Goal: Task Accomplishment & Management: Manage account settings

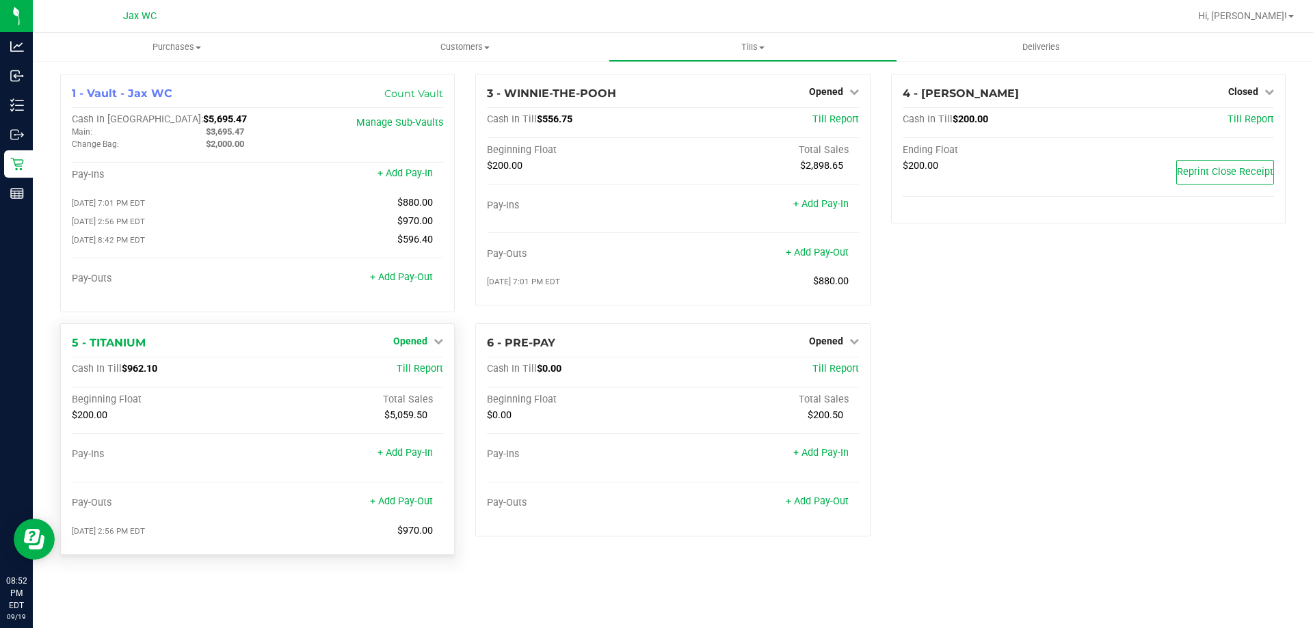
click at [421, 341] on span "Opened" at bounding box center [410, 341] width 34 height 11
click at [422, 375] on link "Close Till" at bounding box center [412, 369] width 37 height 11
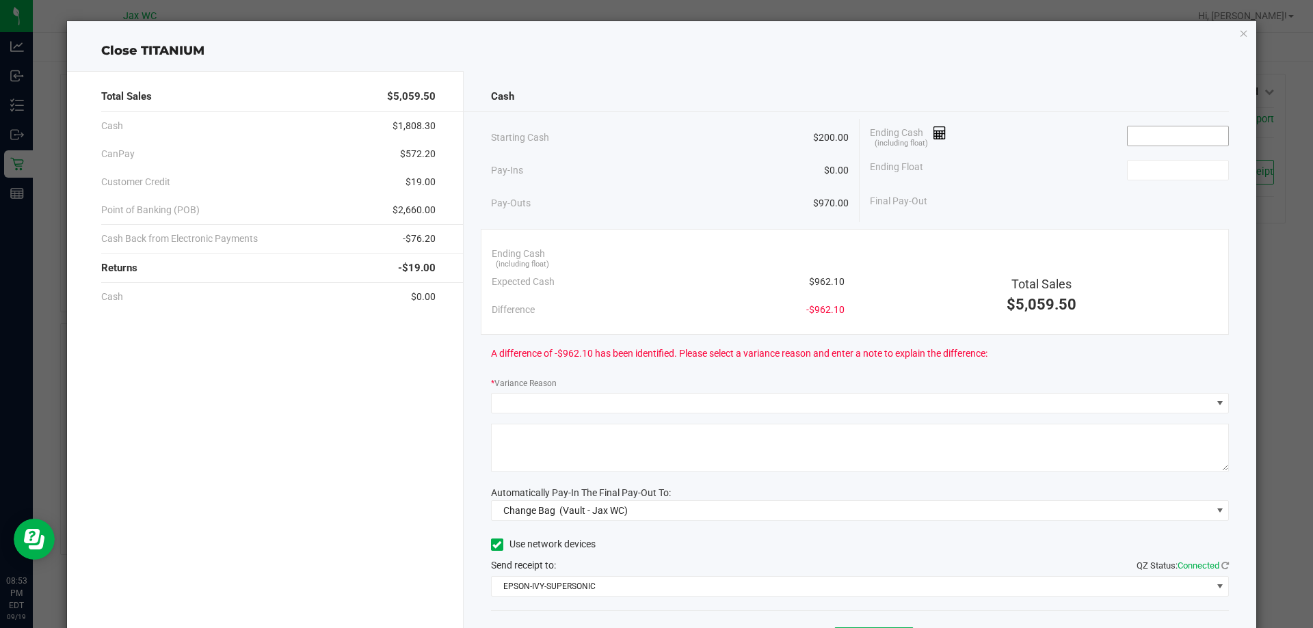
drag, startPoint x: 1155, startPoint y: 117, endPoint x: 1163, endPoint y: 125, distance: 11.1
click at [1160, 122] on div "Cash Starting Cash $200.00 Pay-Ins $0.00 Pay-Outs $970.00 Ending Cash (includin…" at bounding box center [860, 379] width 793 height 616
click at [1168, 129] on input at bounding box center [1177, 135] width 101 height 19
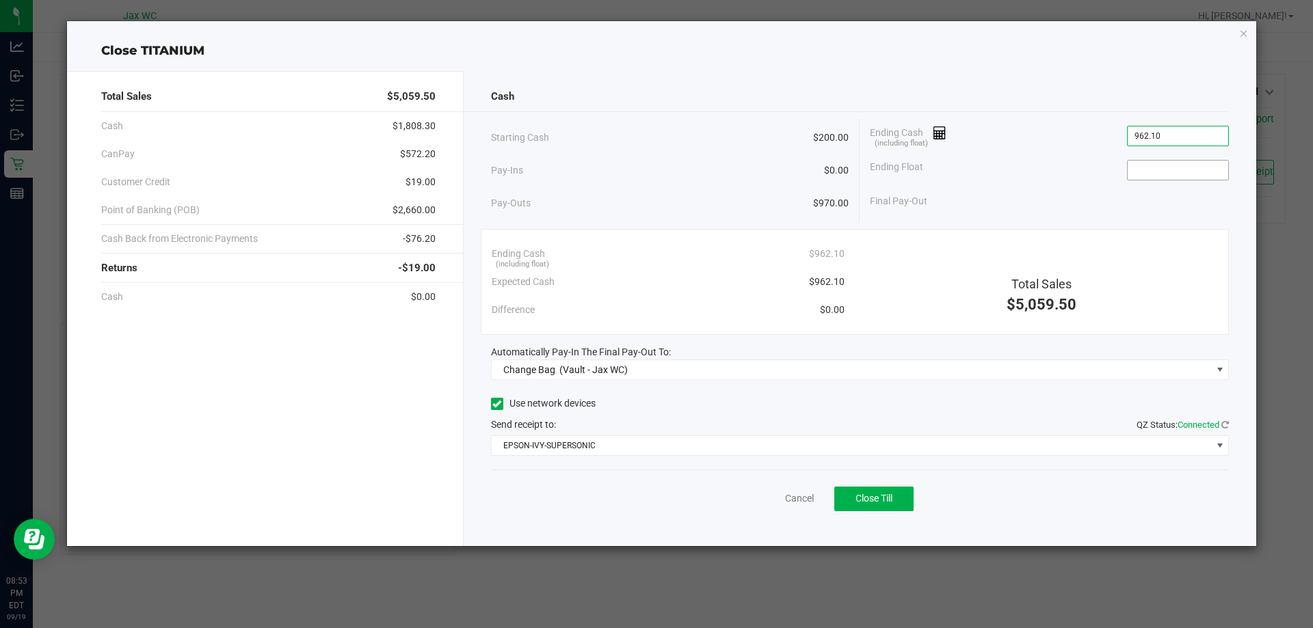
type input "$962.10"
click at [1190, 173] on input at bounding box center [1177, 170] width 101 height 19
type input "0"
type input "$200.00"
click at [1082, 217] on div "Starting Cash $200.00 Pay-Ins $0.00 Pay-Outs $970.00 Ending Cash (including flo…" at bounding box center [860, 170] width 738 height 103
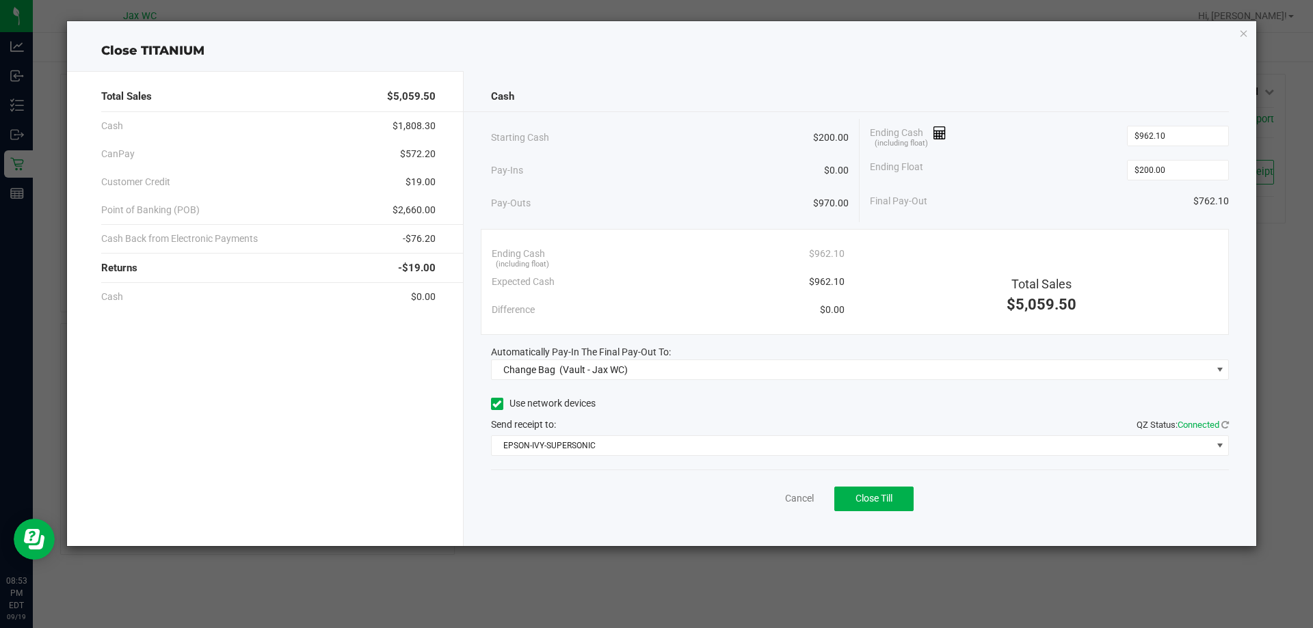
click at [957, 325] on div "Ending Cash (including float) $962.10 Expected Cash $962.10 Difference $0.00 To…" at bounding box center [855, 282] width 749 height 106
click at [779, 382] on div "Cash Starting Cash $200.00 Pay-Ins $0.00 Pay-Outs $970.00 Ending Cash (includin…" at bounding box center [860, 308] width 793 height 475
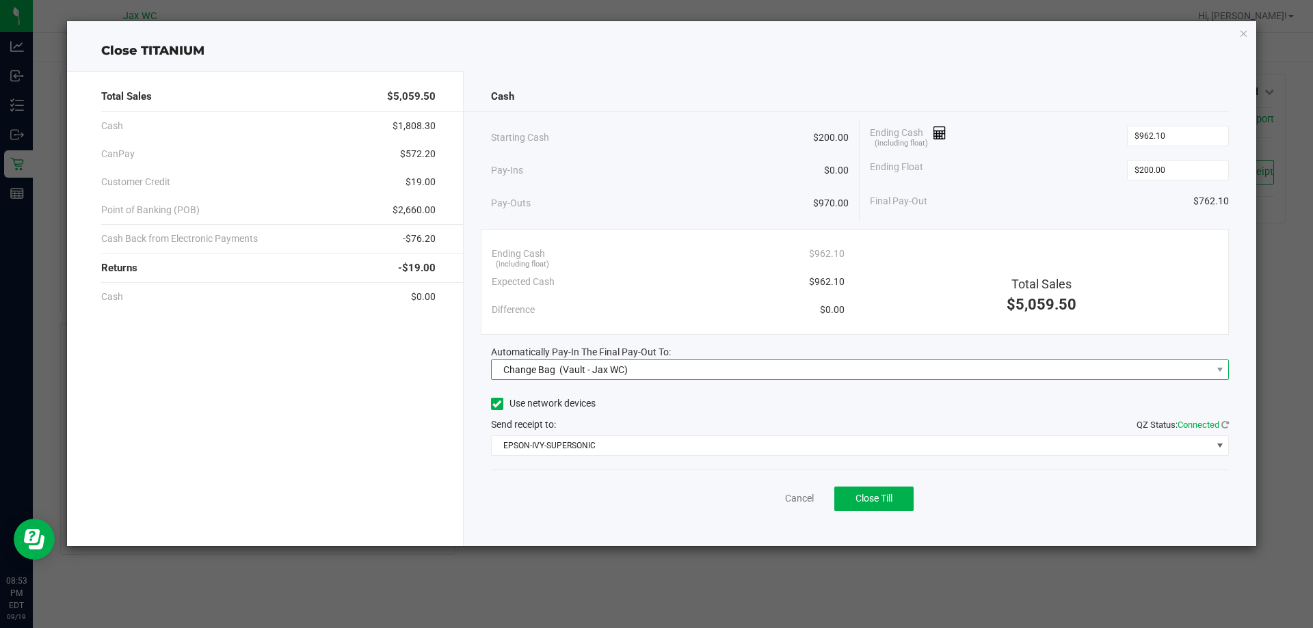
click at [784, 367] on span "Change Bag (Vault - Jax WC)" at bounding box center [852, 369] width 720 height 19
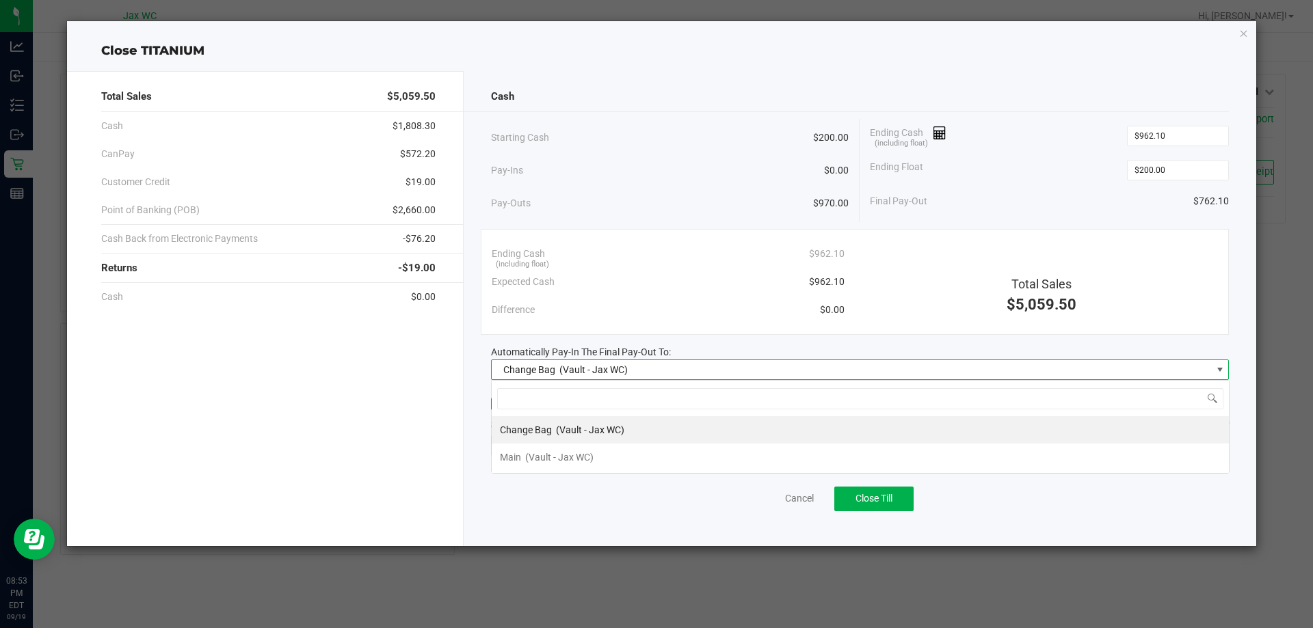
scroll to position [21, 738]
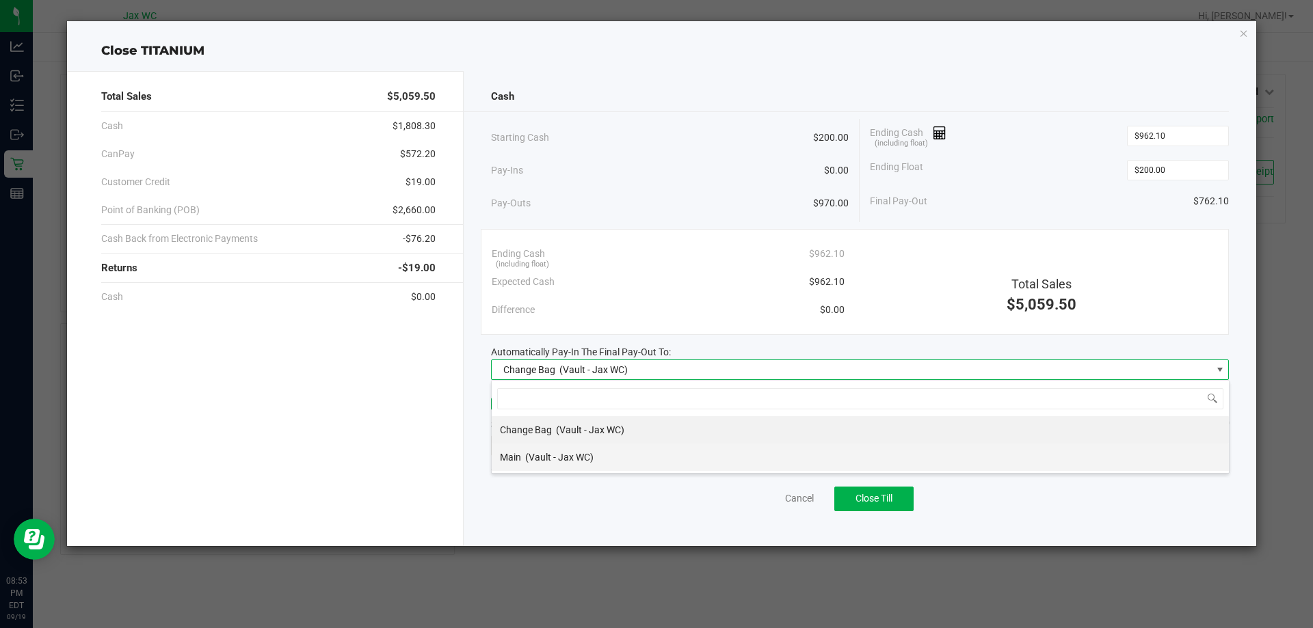
click at [719, 457] on li "Main (Vault - Jax WC)" at bounding box center [860, 457] width 737 height 27
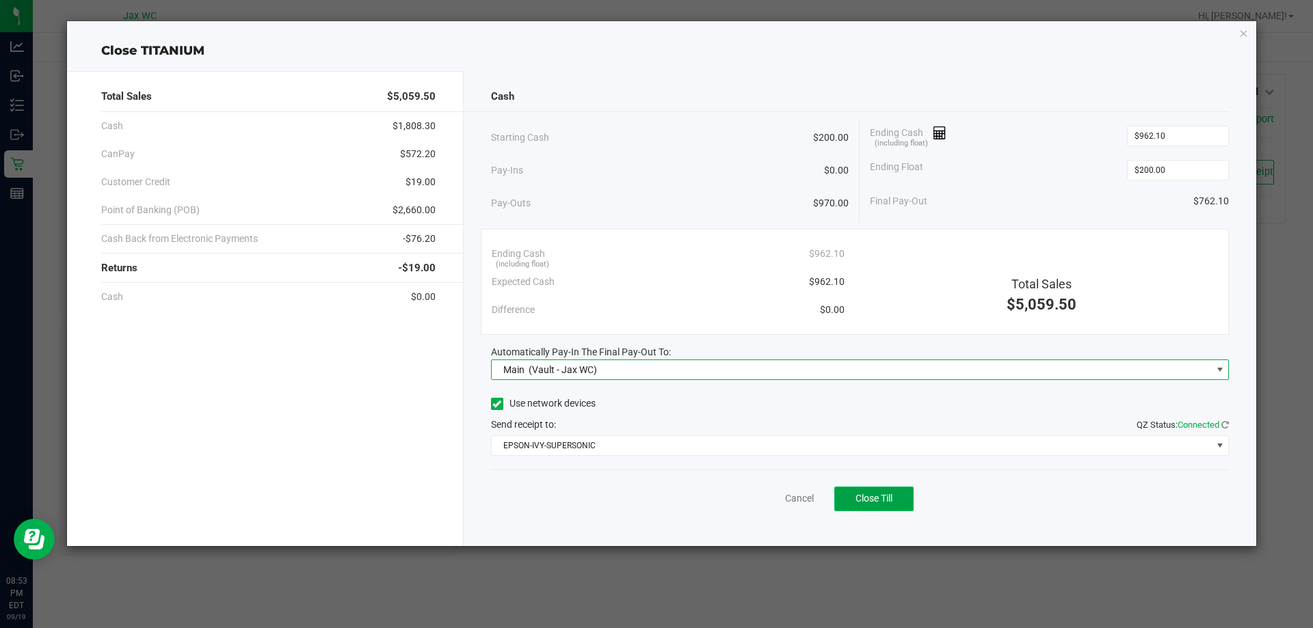
click at [896, 499] on button "Close Till" at bounding box center [873, 499] width 79 height 25
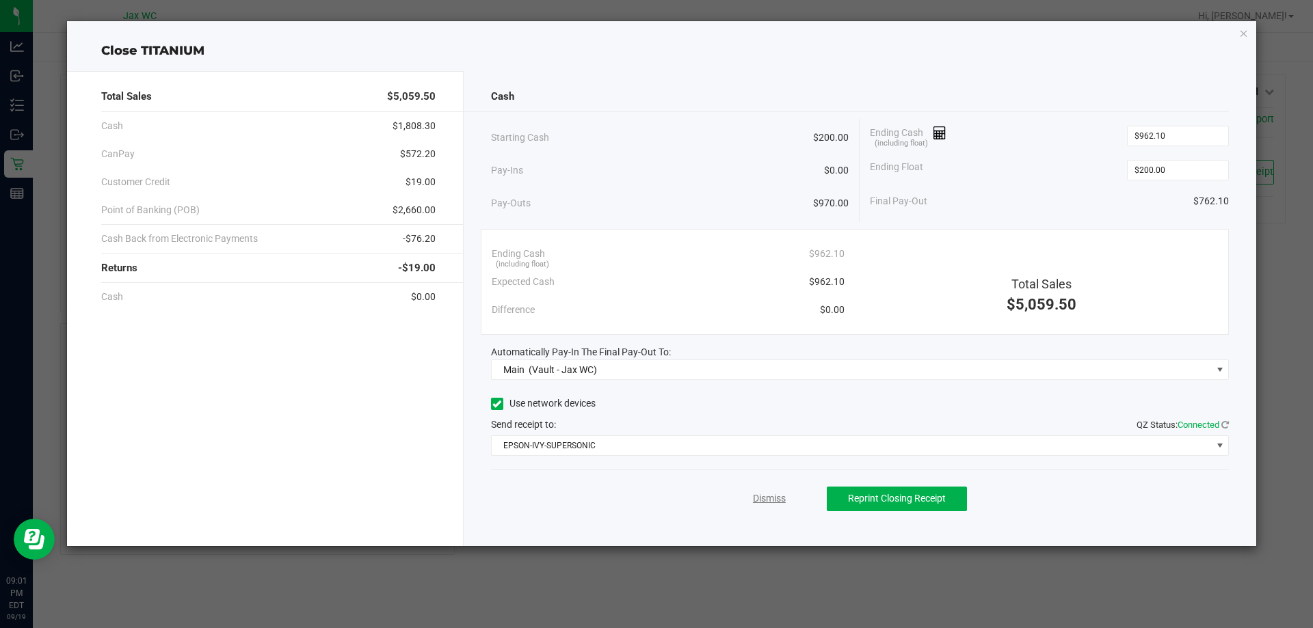
click at [774, 500] on link "Dismiss" at bounding box center [769, 499] width 33 height 14
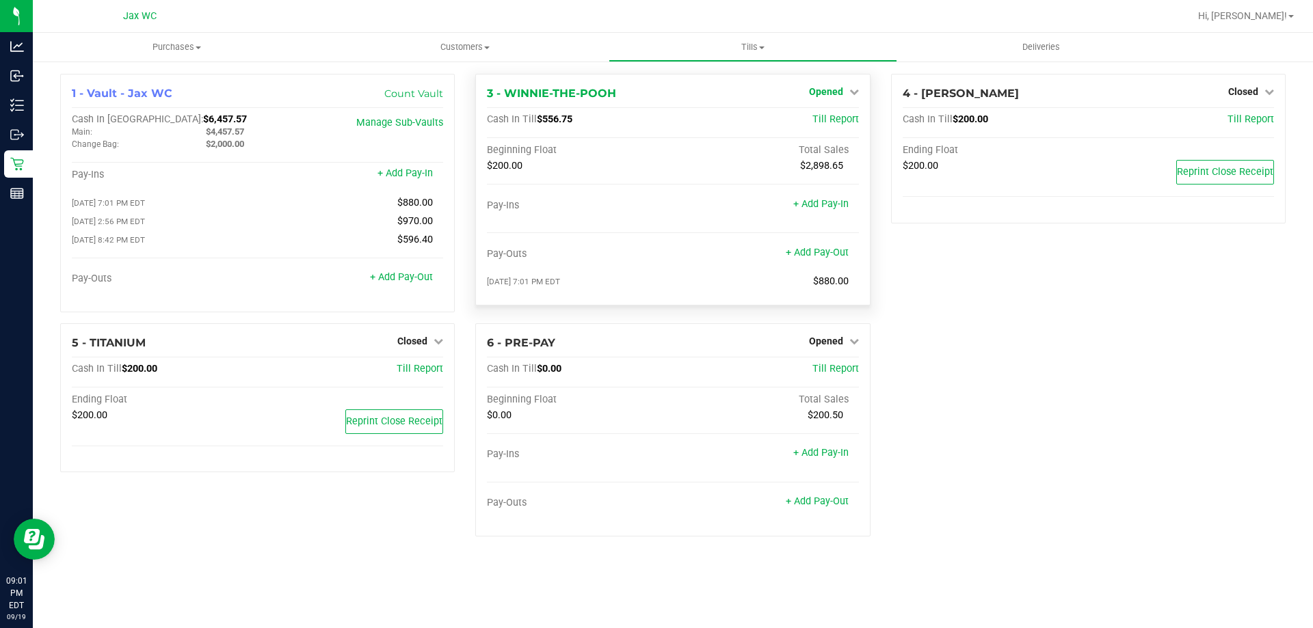
click at [840, 90] on span "Opened" at bounding box center [826, 91] width 34 height 11
click at [848, 119] on div "Close Till" at bounding box center [827, 120] width 101 height 17
click at [846, 123] on link "Close Till" at bounding box center [827, 120] width 37 height 11
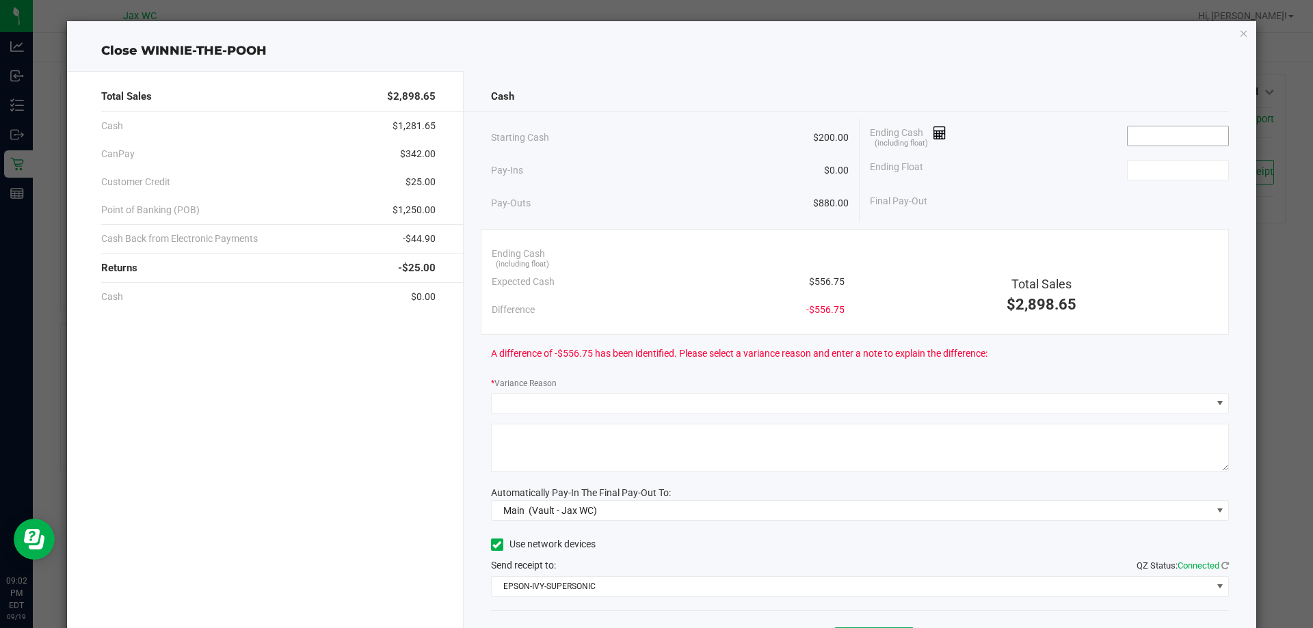
click at [1181, 126] on span at bounding box center [1178, 136] width 102 height 21
click at [1185, 144] on input at bounding box center [1177, 135] width 101 height 19
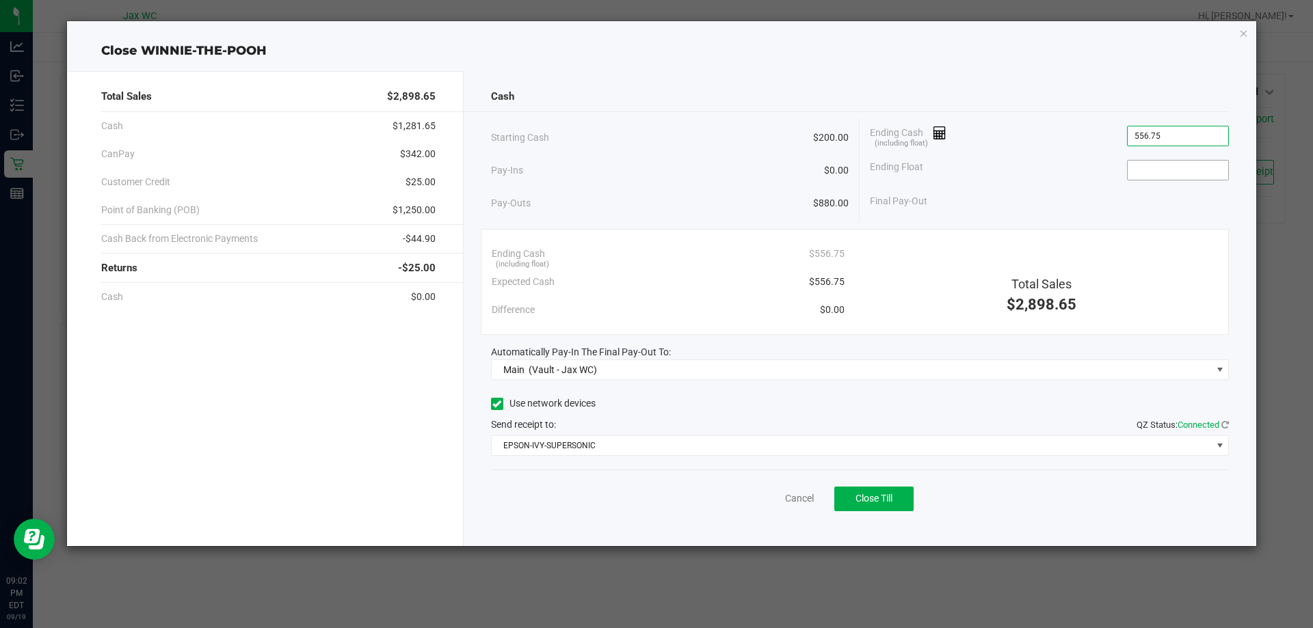
type input "$556.75"
click at [1155, 174] on input at bounding box center [1177, 170] width 101 height 19
type input "$200.00"
click at [958, 219] on div "Starting Cash $200.00 Pay-Ins $0.00 Pay-Outs $880.00 Ending Cash (including flo…" at bounding box center [860, 170] width 738 height 103
click at [873, 498] on span "Close Till" at bounding box center [873, 498] width 37 height 11
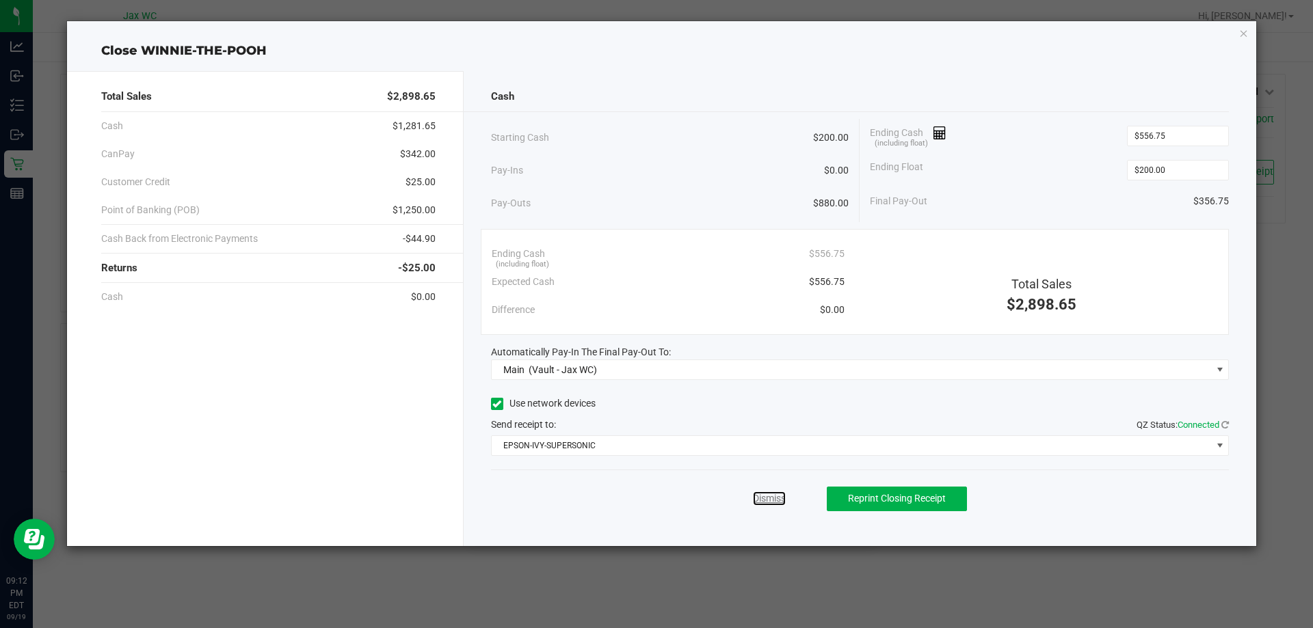
click at [772, 503] on link "Dismiss" at bounding box center [769, 499] width 33 height 14
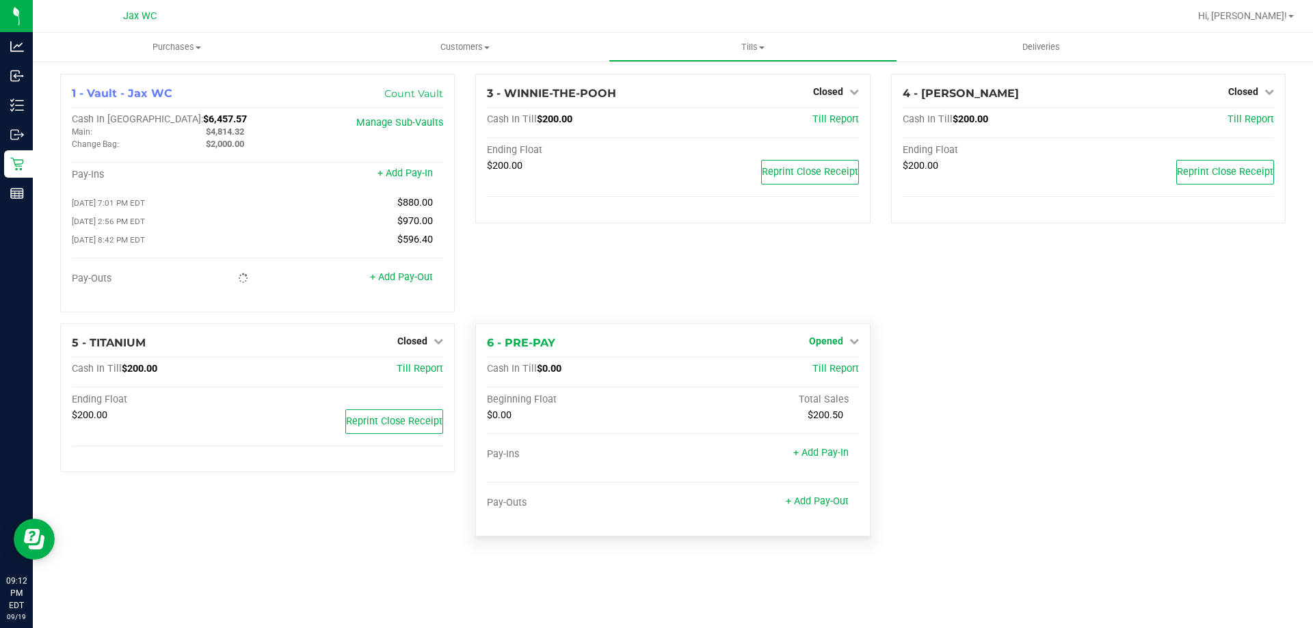
click at [841, 344] on span "Opened" at bounding box center [826, 341] width 34 height 11
click at [818, 371] on link "Close Till" at bounding box center [827, 369] width 37 height 11
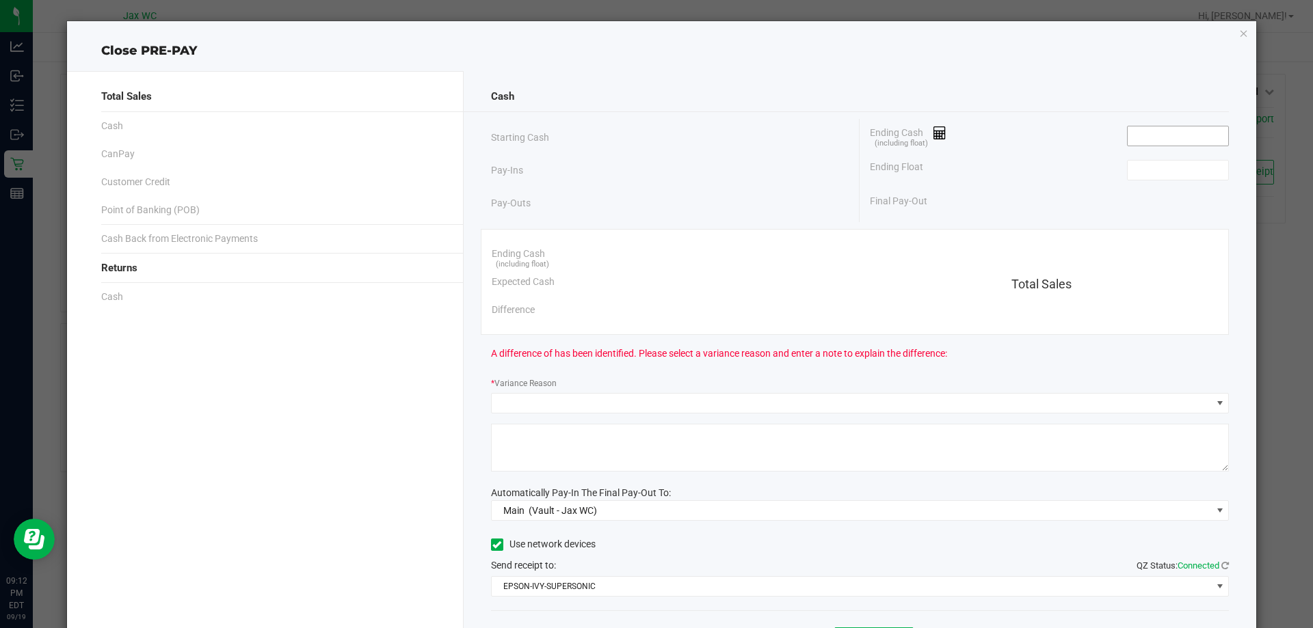
click at [1147, 139] on input at bounding box center [1177, 135] width 101 height 19
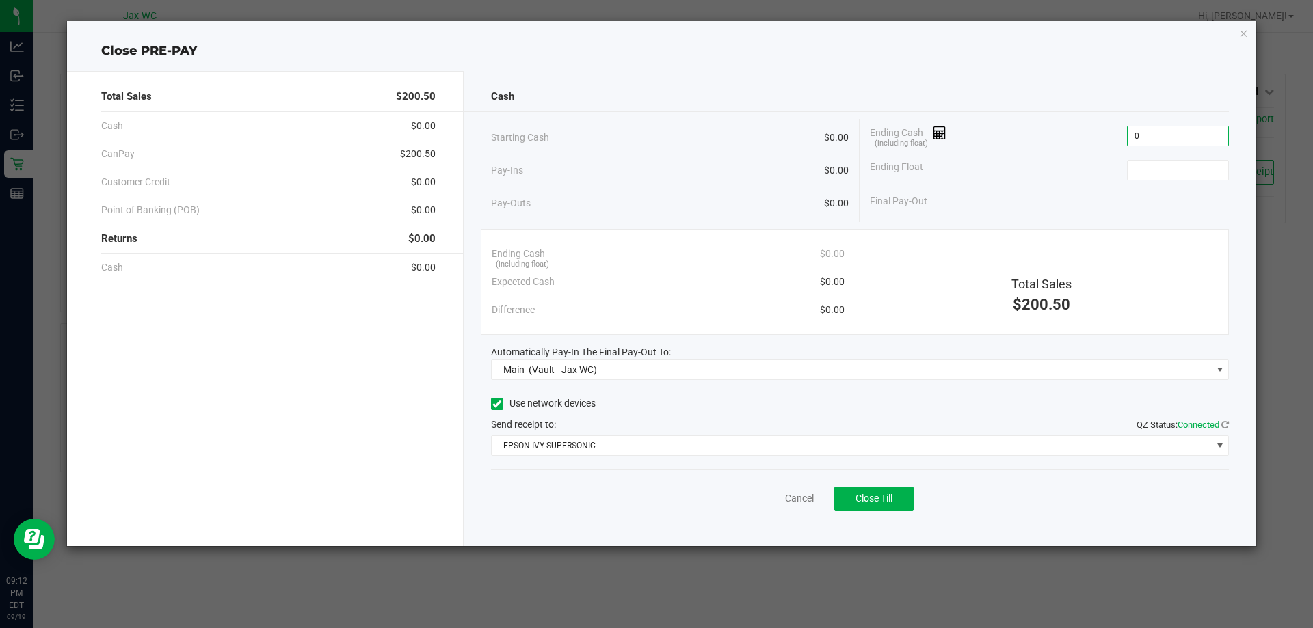
type input "$0.00"
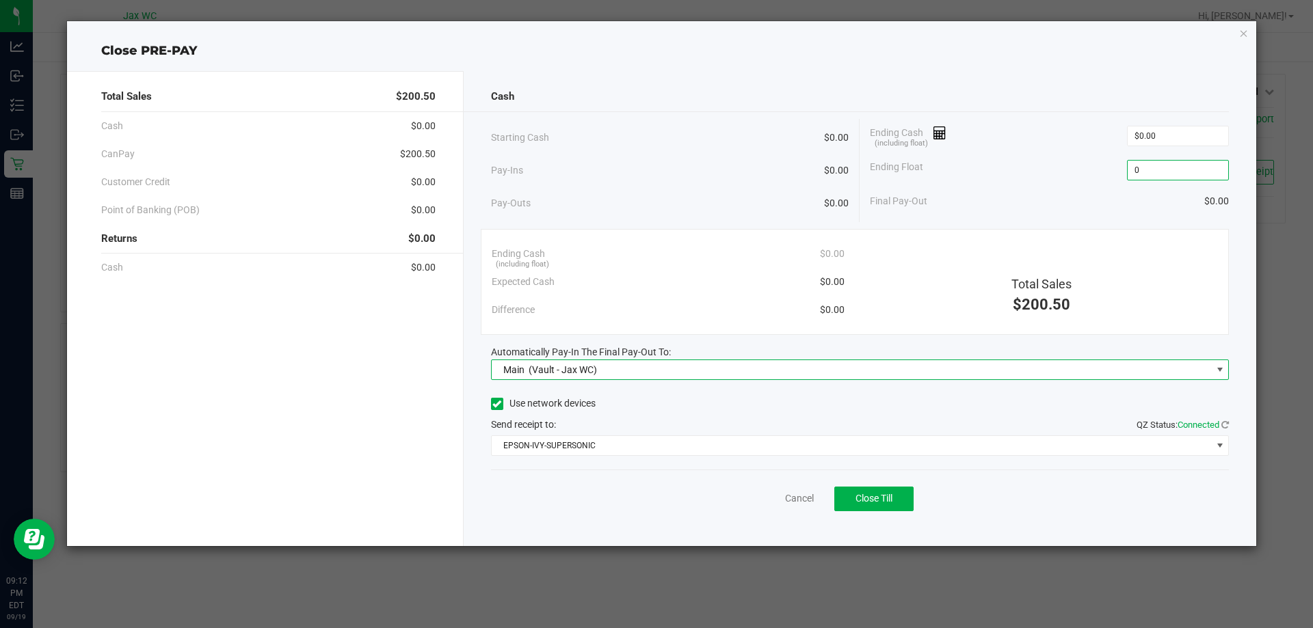
type input "$0.00"
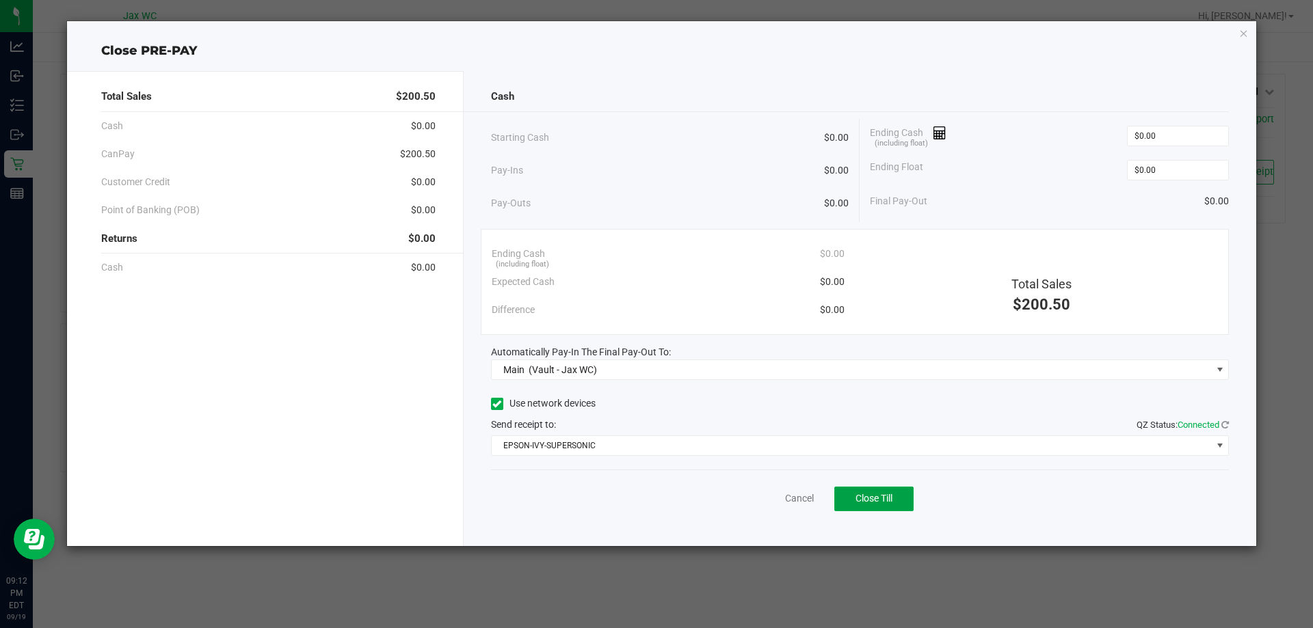
click at [834, 487] on button "Close Till" at bounding box center [873, 499] width 79 height 25
click at [775, 503] on link "Dismiss" at bounding box center [769, 499] width 33 height 14
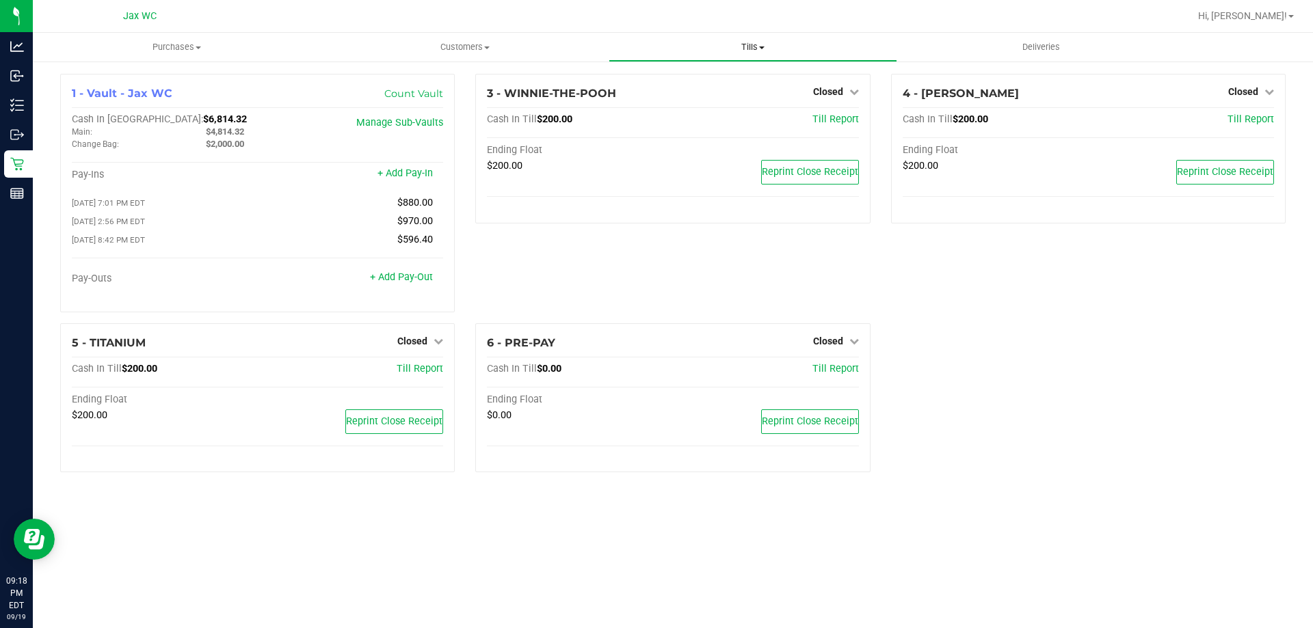
click at [745, 49] on span "Tills" at bounding box center [752, 47] width 286 height 12
click at [732, 97] on span "Reconcile e-payments" at bounding box center [677, 99] width 136 height 12
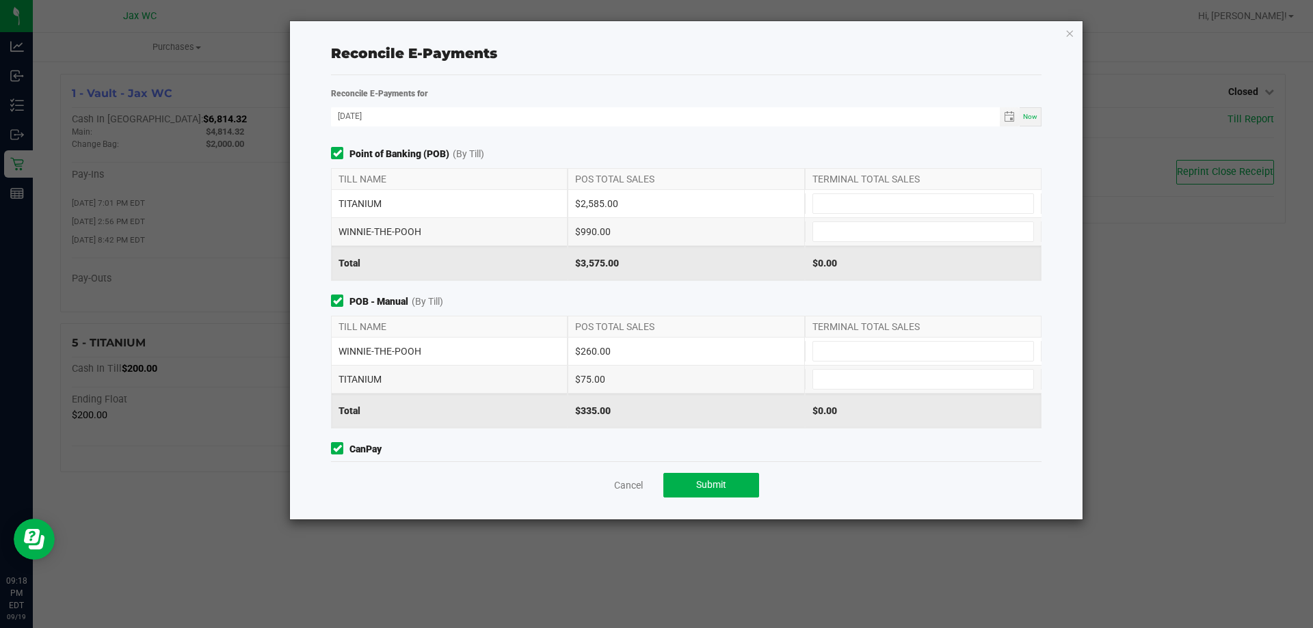
click at [853, 214] on div "TITANIUM $2,585.00" at bounding box center [686, 203] width 710 height 27
click at [857, 204] on input at bounding box center [923, 203] width 220 height 19
type input "$2,585.00"
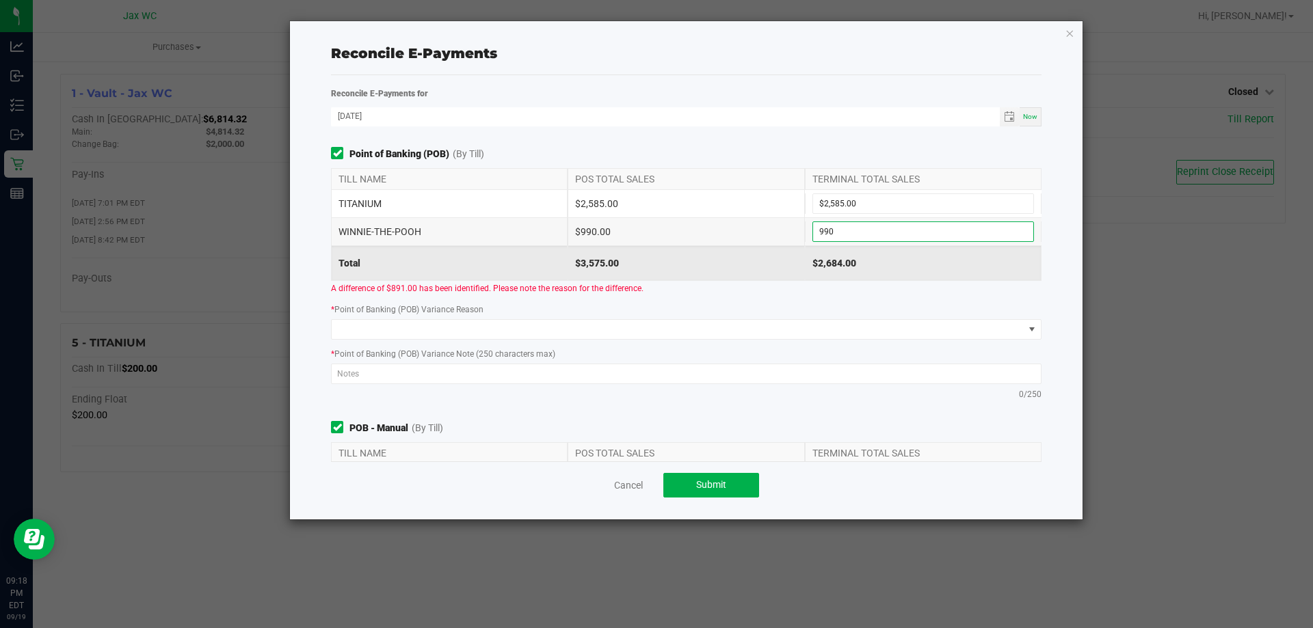
type input "$990.00"
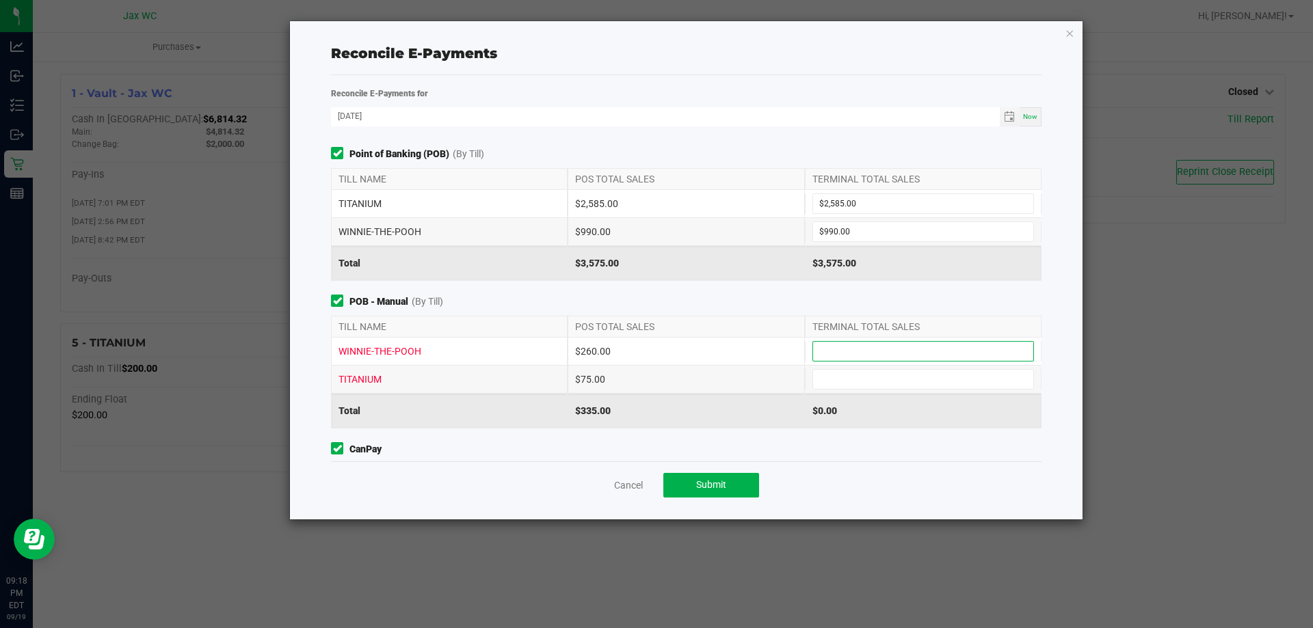
click at [878, 343] on input at bounding box center [923, 351] width 220 height 19
type input "$260.00"
click at [854, 381] on input at bounding box center [923, 379] width 220 height 19
type input "$75.00"
click at [747, 420] on div "$335.00" at bounding box center [685, 411] width 237 height 34
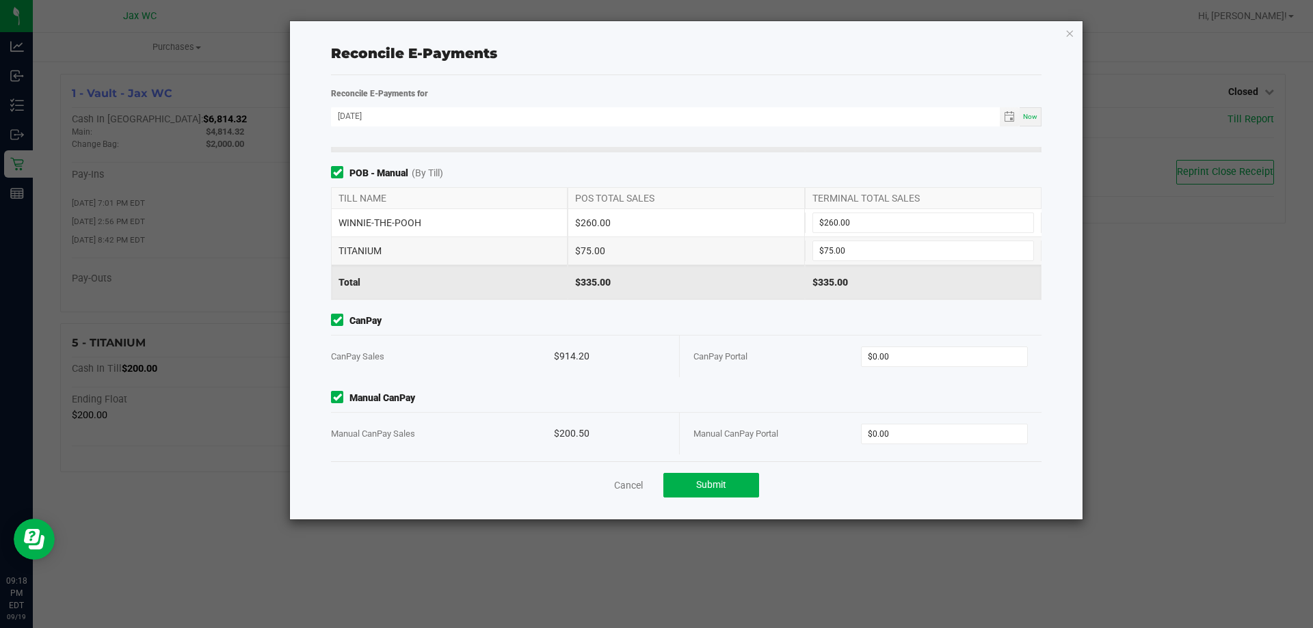
scroll to position [134, 0]
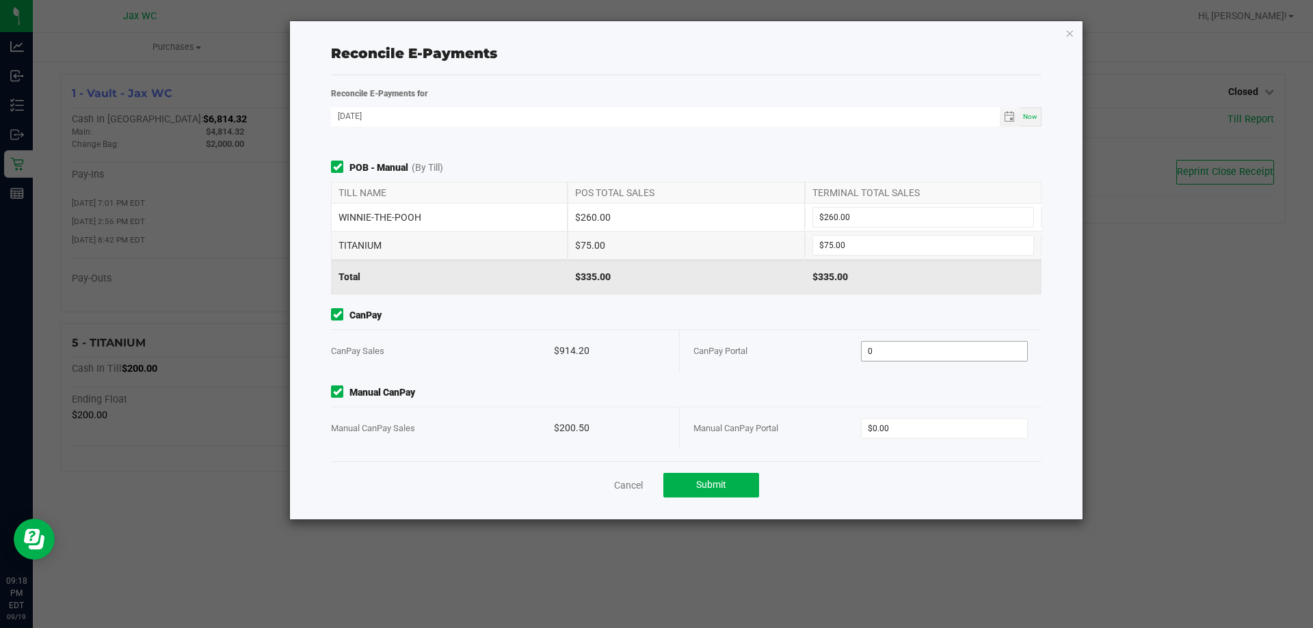
click at [952, 349] on input "0" at bounding box center [944, 351] width 166 height 19
type input "$914.20"
click at [939, 426] on input "0" at bounding box center [944, 428] width 166 height 19
type input "$200.50"
click at [910, 475] on div "Cancel Submit" at bounding box center [686, 485] width 710 height 47
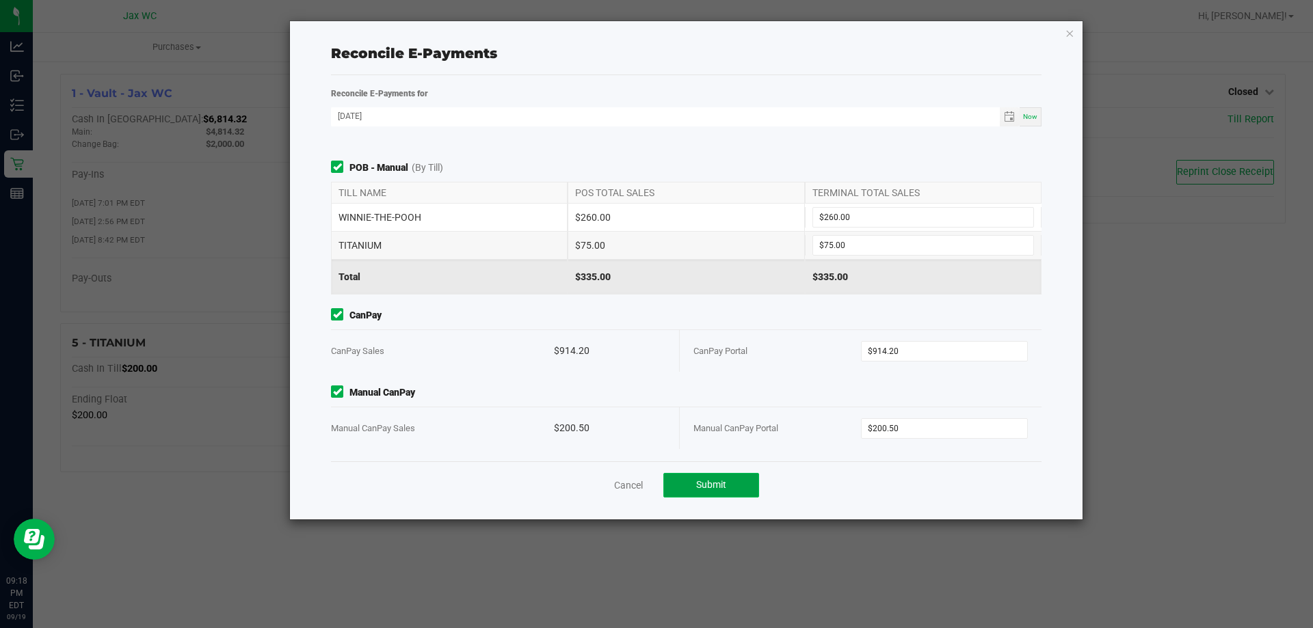
click at [740, 482] on button "Submit" at bounding box center [711, 485] width 96 height 25
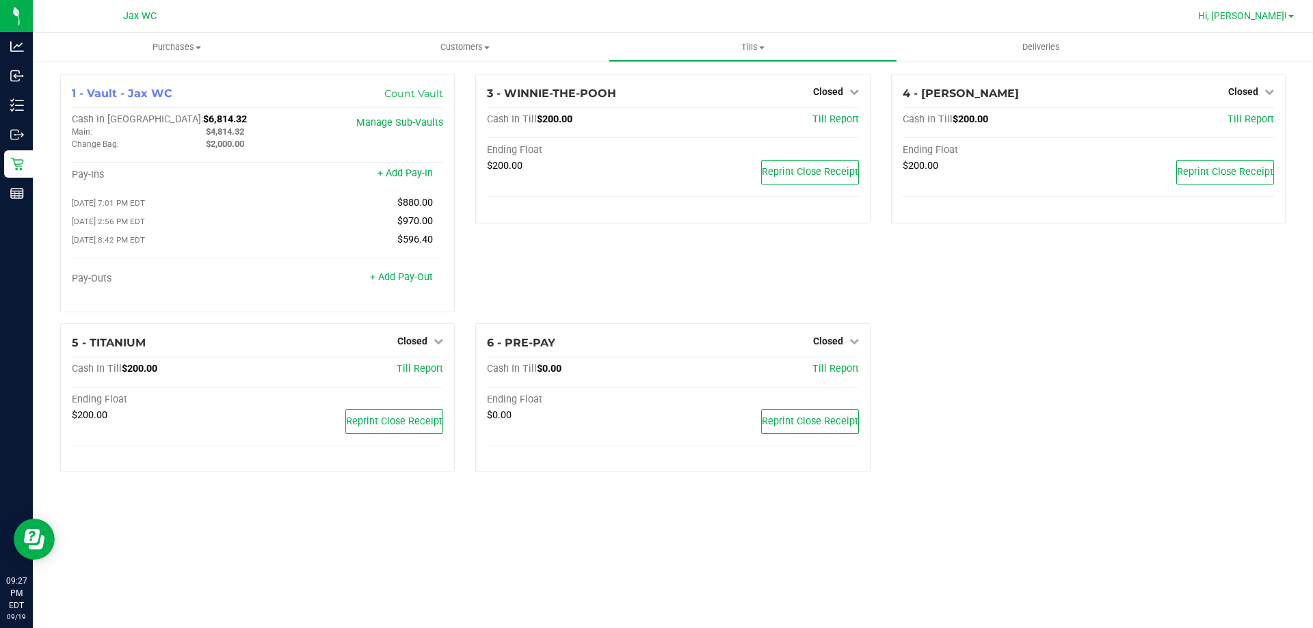
click at [1282, 18] on span "Hi, [PERSON_NAME]!" at bounding box center [1242, 15] width 89 height 11
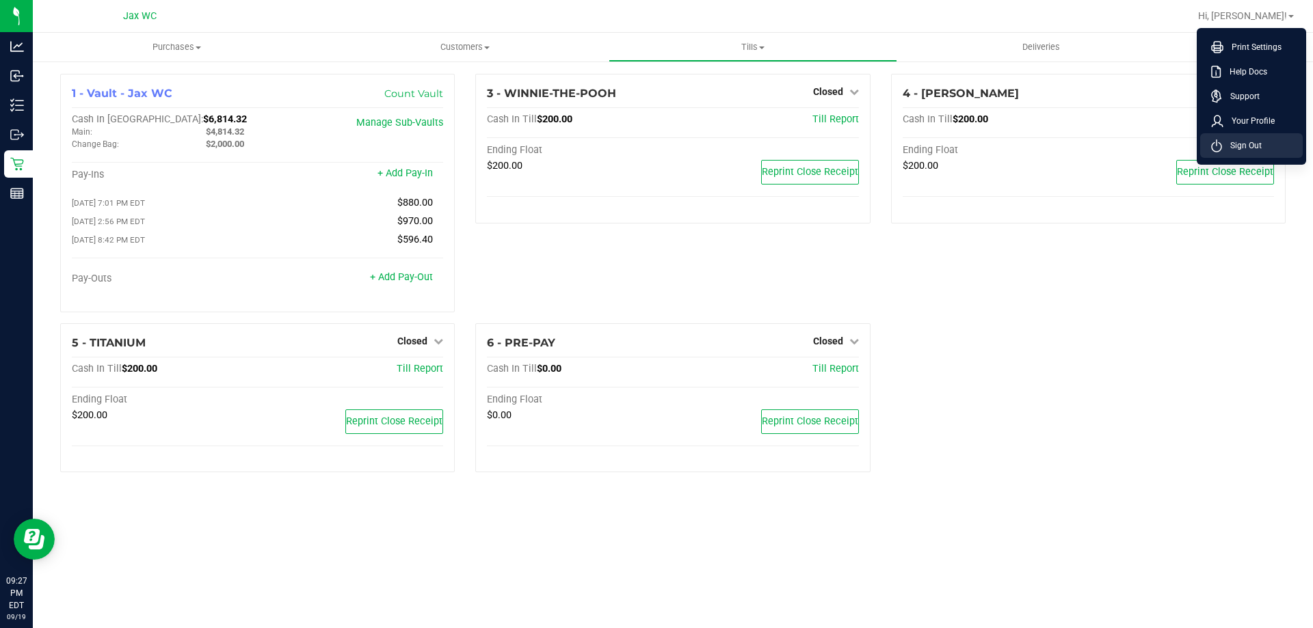
click at [1245, 151] on span "Sign Out" at bounding box center [1242, 146] width 40 height 14
